Goal: Task Accomplishment & Management: Use online tool/utility

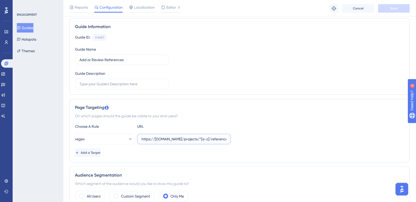
click at [193, 137] on input "https://impact-dev.ruralsenses.com/projects/*[a-z]/references" at bounding box center [183, 139] width 85 height 6
click at [192, 141] on input "https://impact-dev.ruralsenses.com/projects/*[a-z]/references" at bounding box center [183, 139] width 85 height 6
paste input "^https:\/\/impact-dev\.ruralsenses\.com\/projects\/[0-9a-f]{24}\/references$"
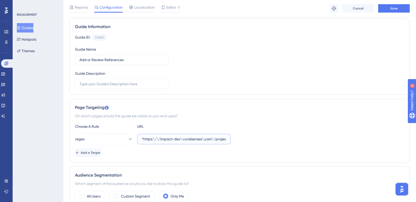
scroll to position [0, 51]
type input "^https:\/\/impact-dev\.ruralsenses\.com\/projects\/[0-9a-f]{24}\/references$"
click at [399, 8] on button "Save" at bounding box center [394, 8] width 32 height 8
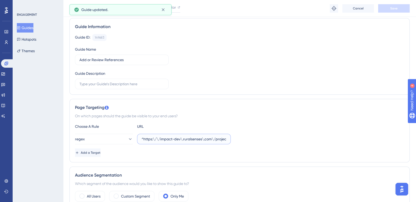
click at [217, 140] on input "^https:\/\/impact-dev\.ruralsenses\.com\/projects\/[0-9a-f]{24}\/references$" at bounding box center [183, 139] width 85 height 6
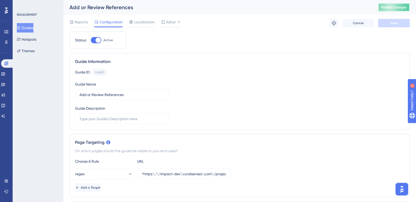
click at [405, 11] on button "Publish Changes" at bounding box center [394, 7] width 32 height 8
click at [203, 173] on input "^https:\/\/impact-dev\.ruralsenses\.com\/projects\/[0-9a-f]{24}\/references$" at bounding box center [183, 174] width 85 height 6
click at [32, 27] on button "Guides" at bounding box center [25, 27] width 17 height 9
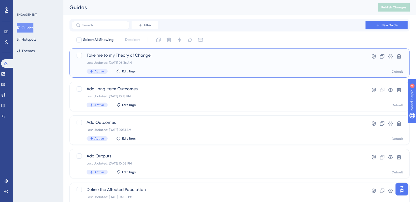
click at [128, 58] on span "Take me to my Theory of Change!" at bounding box center [219, 55] width 264 height 6
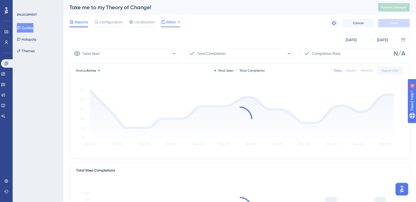
click at [172, 24] on span "Editor" at bounding box center [171, 22] width 10 height 6
click at [113, 21] on span "Configuration" at bounding box center [110, 22] width 23 height 6
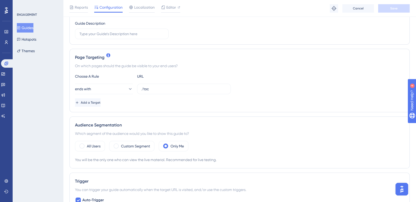
scroll to position [91, 0]
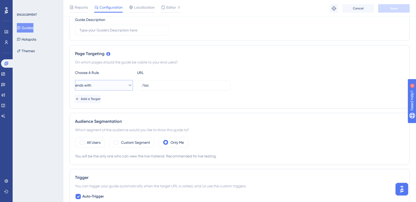
click at [120, 85] on button "ends with" at bounding box center [104, 85] width 58 height 11
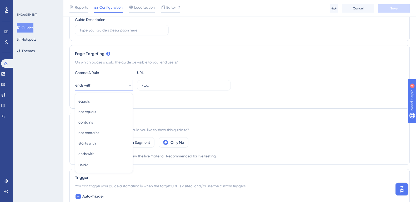
scroll to position [122, 0]
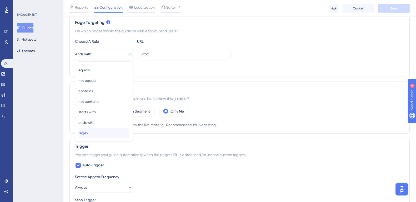
click at [107, 134] on div "regex regex" at bounding box center [103, 133] width 51 height 11
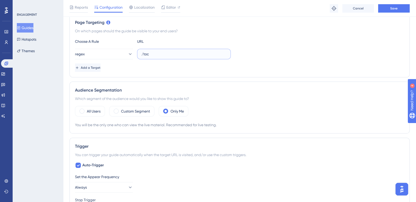
click at [166, 53] on input "/toc" at bounding box center [183, 54] width 85 height 6
paste input "^https:\/\/impact-dev\.ruralsenses\.com\/projects\/[0-9a-f]{24}\/references$"
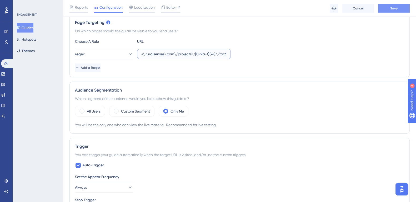
type input "^https:\/\/impact-dev\.ruralsenses\.com\/projects\/[0-9a-f]{24}\/toc$"
click at [397, 11] on button "Save" at bounding box center [394, 8] width 32 height 8
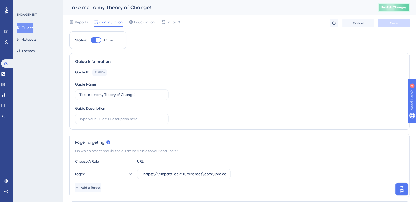
click at [396, 7] on span "Publish Changes" at bounding box center [393, 7] width 25 height 4
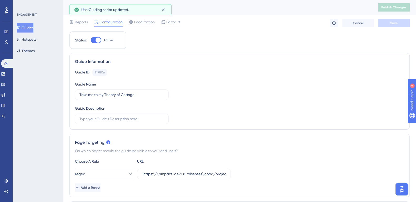
click at [28, 27] on button "Guides" at bounding box center [25, 27] width 17 height 9
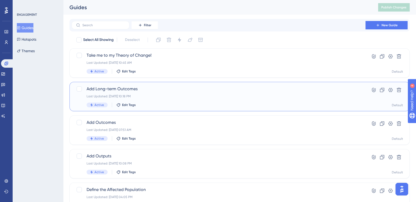
click at [127, 88] on span "Add Long-term Outcomes" at bounding box center [219, 89] width 264 height 6
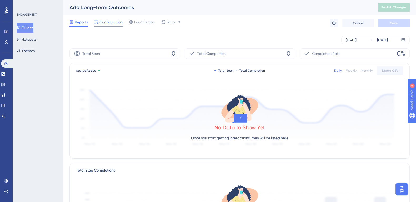
click at [113, 23] on span "Configuration" at bounding box center [110, 22] width 23 height 6
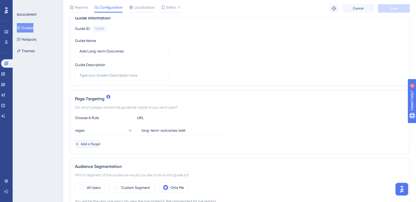
scroll to position [46, 0]
click at [187, 129] on input "long-term-outcomes/edit" at bounding box center [183, 131] width 85 height 6
paste input "^https:\/\/impact-dev\.ruralsenses\.com\/projects\/[0-9a-f]{24}\/references$"
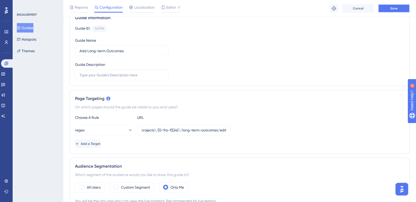
scroll to position [0, 0]
click at [397, 4] on button "Save" at bounding box center [394, 8] width 32 height 8
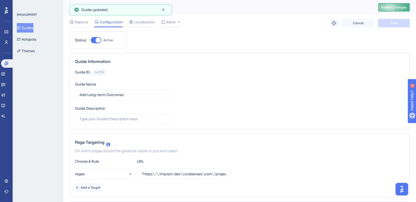
click at [404, 7] on span "Publish Changes" at bounding box center [393, 7] width 25 height 4
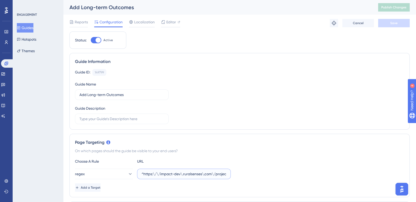
click at [198, 174] on input "^https:\/\/impact-dev\.ruralsenses\.com\/projects\/[0-9a-f]{24}\/long-term-outc…" at bounding box center [183, 174] width 85 height 6
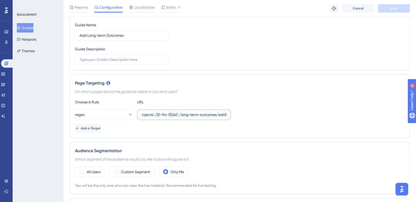
scroll to position [0, 78]
type input "^https:\/\/impact-dev\.ruralsenses\.com\/projects\/[0-9a-f]{24}\/long-term-outc…"
click at [401, 7] on button "Save" at bounding box center [394, 8] width 32 height 8
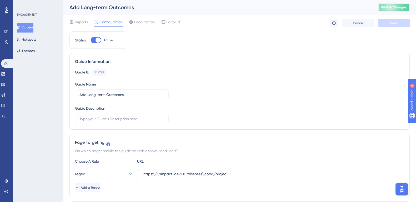
click at [406, 5] on button "Publish Changes" at bounding box center [394, 7] width 32 height 8
click at [180, 174] on input "^https:\/\/impact-dev\.ruralsenses\.com\/projects\/[0-9a-f]{24}\/long-term-outc…" at bounding box center [183, 174] width 85 height 6
paste input "^https:\/\/impact-dev\.ruralsenses\.com\/projects\/[0-9a-f]{24}\/long-term-outc…"
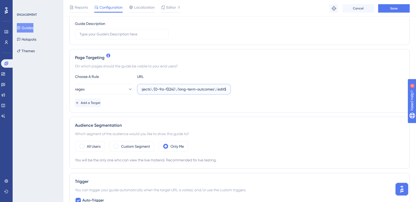
scroll to position [87, 0]
click at [400, 8] on button "Save" at bounding box center [394, 8] width 32 height 8
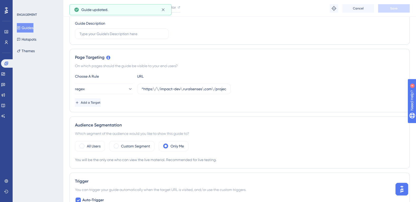
scroll to position [0, 0]
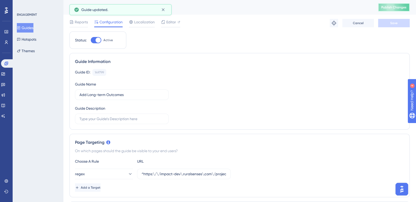
click at [396, 8] on span "Publish Changes" at bounding box center [393, 7] width 25 height 4
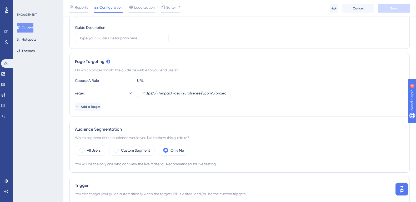
scroll to position [74, 0]
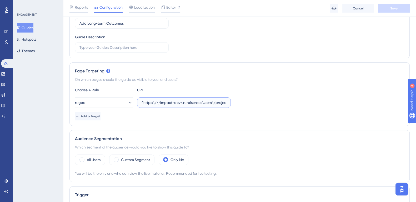
click at [198, 104] on input "^https:\/\/impact-dev\.ruralsenses\.com\/projects\/[0-9a-f]{24}\/long-term-outc…" at bounding box center [183, 103] width 85 height 6
paste input "https://impact-dev.ruralsenses.com/projects/(.*)/long-term-outcomes/edit"
click at [393, 11] on button "Save" at bounding box center [394, 8] width 32 height 8
click at [217, 104] on input "https://impact-dev.ruralsenses.com/projects/(.*)/long-term-outcomes/edit" at bounding box center [183, 103] width 85 height 6
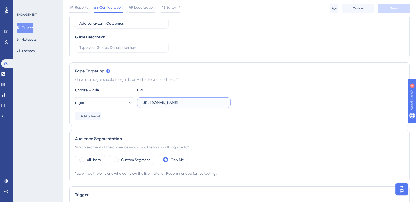
click at [191, 104] on input "https://impact-dev.ruralsenses.com/projects/(.*)/long-term-outcomes/edit" at bounding box center [183, 103] width 85 height 6
paste input "^https:\/\/impact-dev\.ruralsenses\.com\/projects\/[0-9a-f]{24}\/references$"
click at [395, 6] on span "Save" at bounding box center [393, 8] width 7 height 4
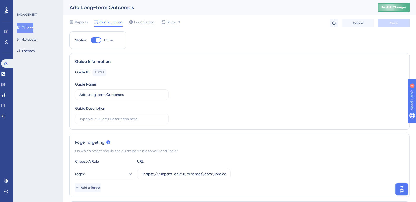
click at [402, 7] on span "Publish Changes" at bounding box center [393, 7] width 25 height 4
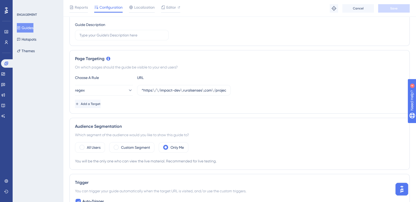
scroll to position [81, 0]
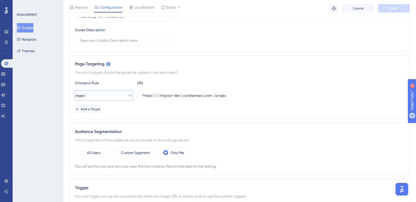
click at [112, 95] on button "regex" at bounding box center [104, 95] width 58 height 11
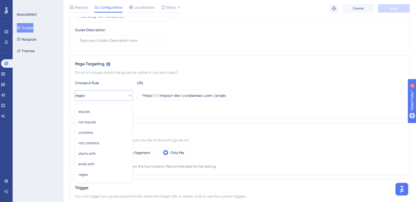
scroll to position [122, 0]
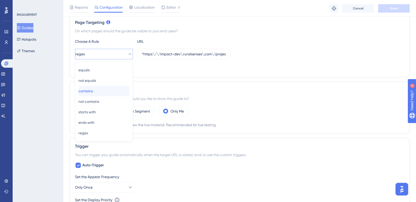
click at [105, 92] on div "contains contains" at bounding box center [103, 91] width 51 height 11
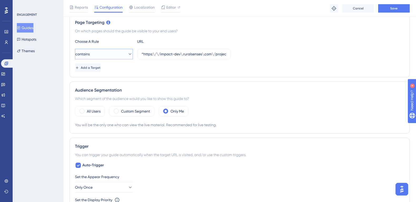
click at [127, 52] on icon at bounding box center [129, 54] width 5 height 5
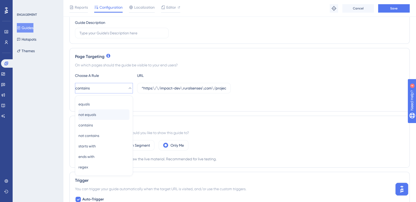
scroll to position [89, 0]
click at [216, 70] on div "Page Targeting On which pages should the guide be visible to your end users? Ch…" at bounding box center [239, 79] width 340 height 64
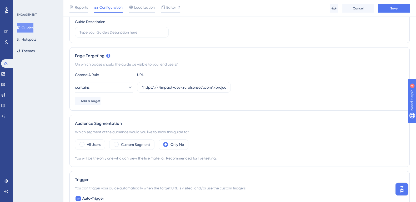
click at [207, 93] on div "Choose A Rule URL contains ^https:\/\/impact-dev\.ruralsenses\.com\/projects\/[…" at bounding box center [239, 89] width 329 height 34
click at [209, 86] on input "^https:\/\/impact-dev\.ruralsenses\.com\/projects\/[0-9a-f]{24}\/long-term-outc…" at bounding box center [183, 88] width 85 height 6
type input "long-term-outcomes/edit"
click at [400, 9] on button "Save" at bounding box center [394, 8] width 32 height 8
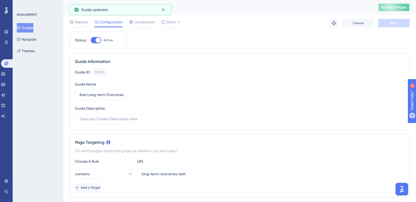
click at [393, 8] on span "Publish Changes" at bounding box center [393, 7] width 25 height 4
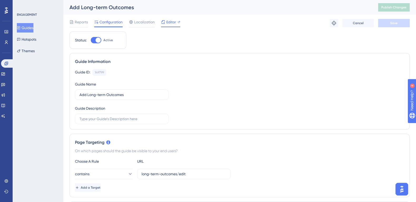
click at [171, 21] on span "Editor" at bounding box center [171, 22] width 10 height 6
click at [170, 22] on span "Editor" at bounding box center [171, 22] width 10 height 6
click at [405, 8] on span "Publish Changes" at bounding box center [393, 7] width 25 height 4
click at [218, 174] on input "https://impact-dev.ruralsenses.com/projects/(.*)/long-term-outcomes/edit" at bounding box center [183, 174] width 85 height 6
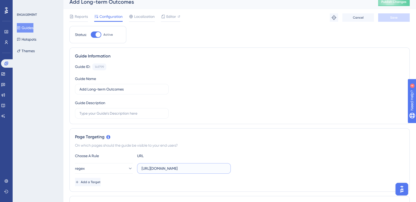
click at [184, 169] on input "https://impact-dev.ruralsenses.com/projects/(.*)/long-term-outcomes/edit" at bounding box center [183, 169] width 85 height 6
